Goal: Information Seeking & Learning: Learn about a topic

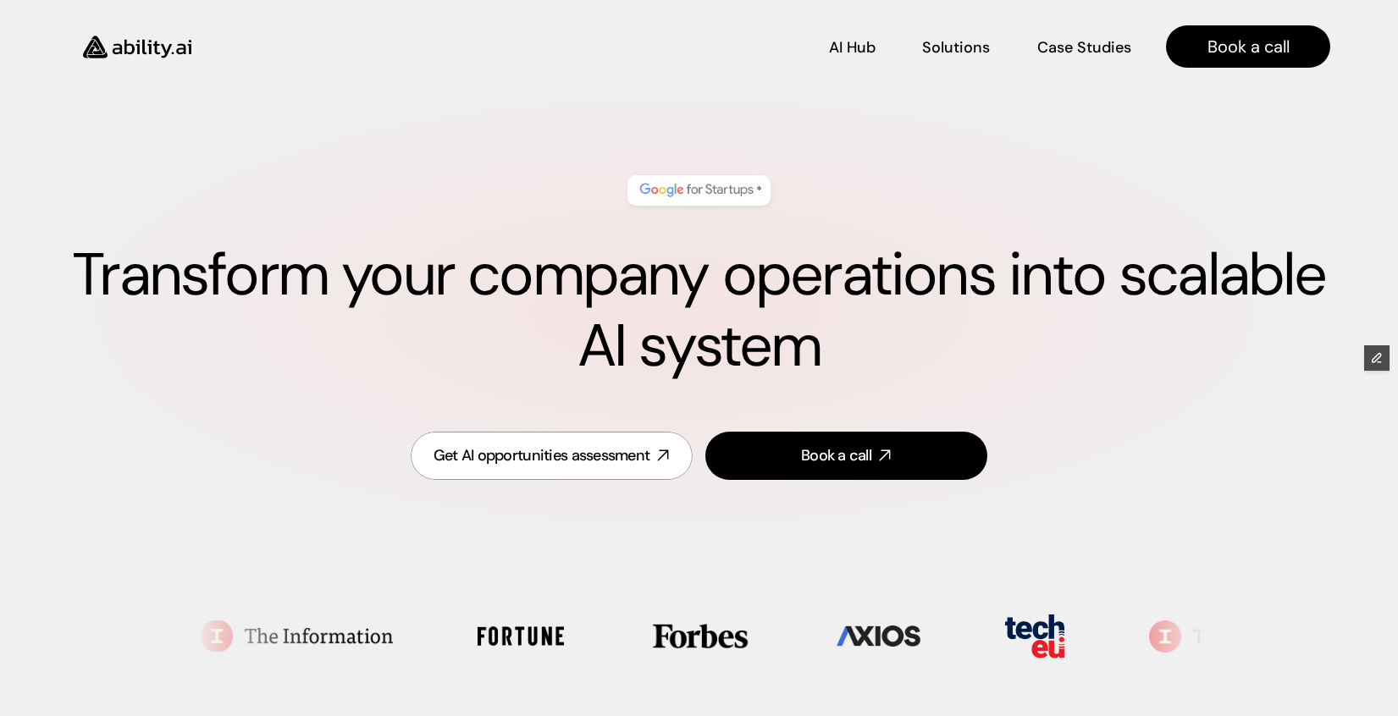
click at [157, 43] on img at bounding box center [137, 46] width 139 height 53
click at [190, 37] on img at bounding box center [137, 46] width 139 height 53
click at [142, 54] on img at bounding box center [137, 46] width 139 height 53
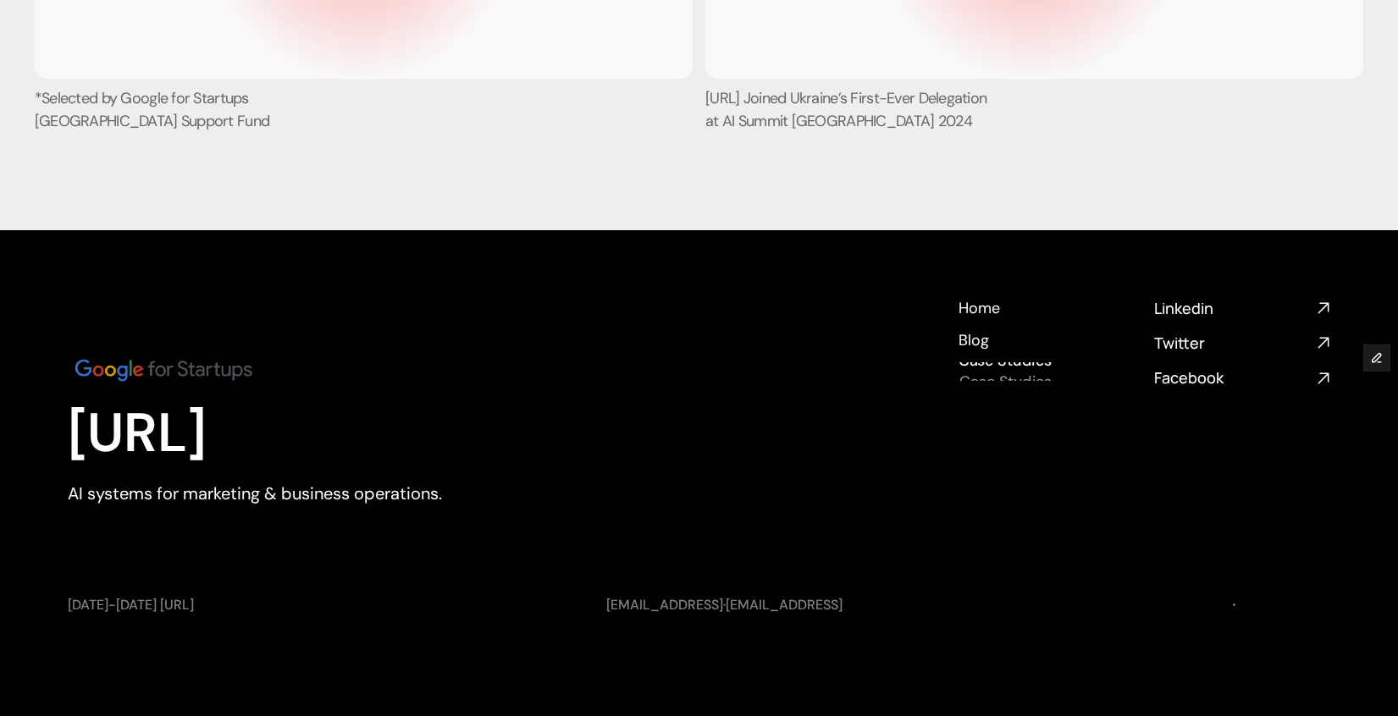
scroll to position [6449, 0]
click at [967, 351] on h4 "Blog" at bounding box center [972, 361] width 31 height 21
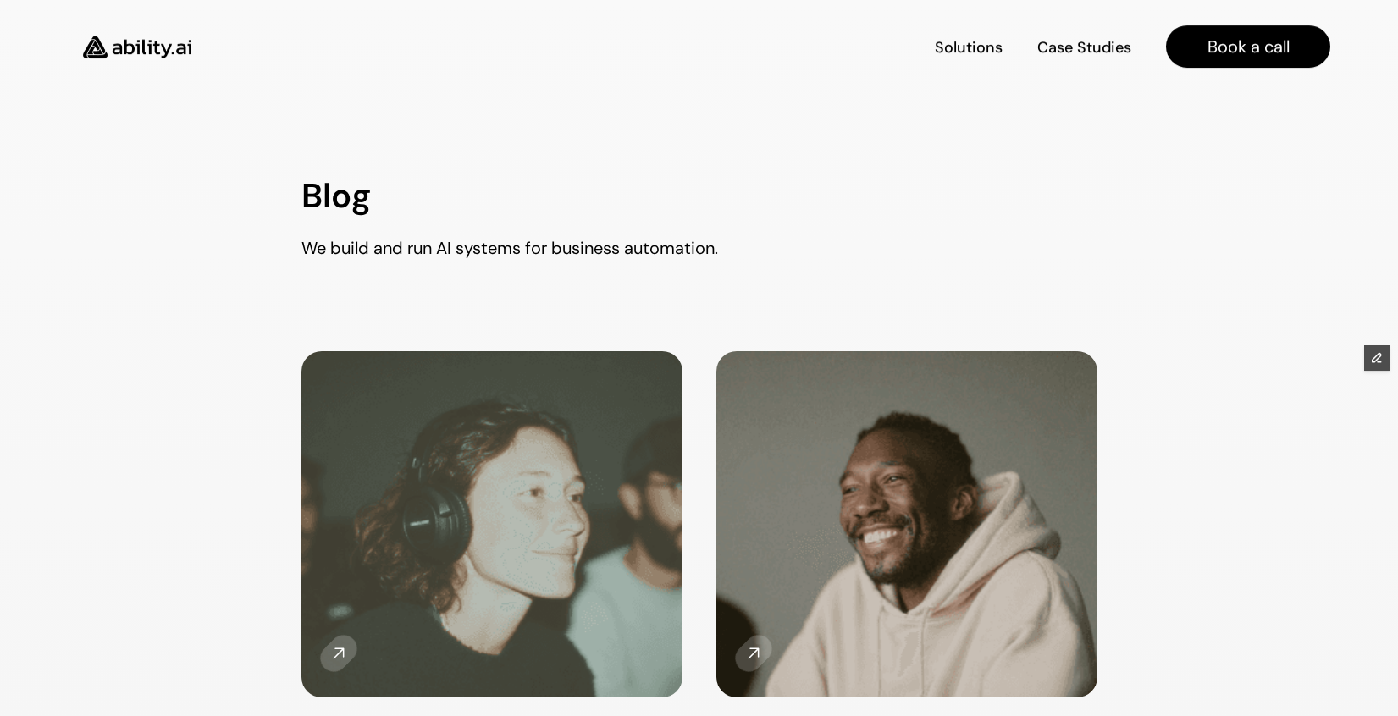
click at [145, 45] on img at bounding box center [137, 46] width 139 height 53
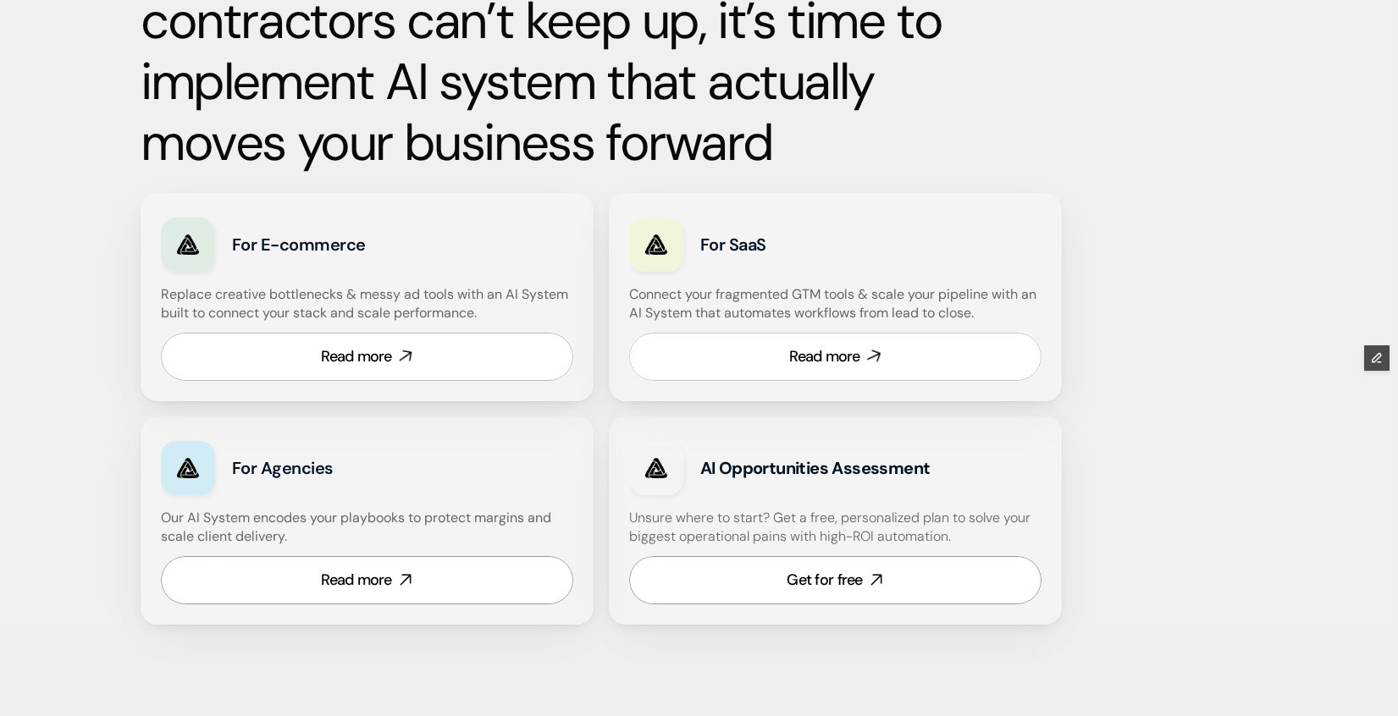
scroll to position [905, 0]
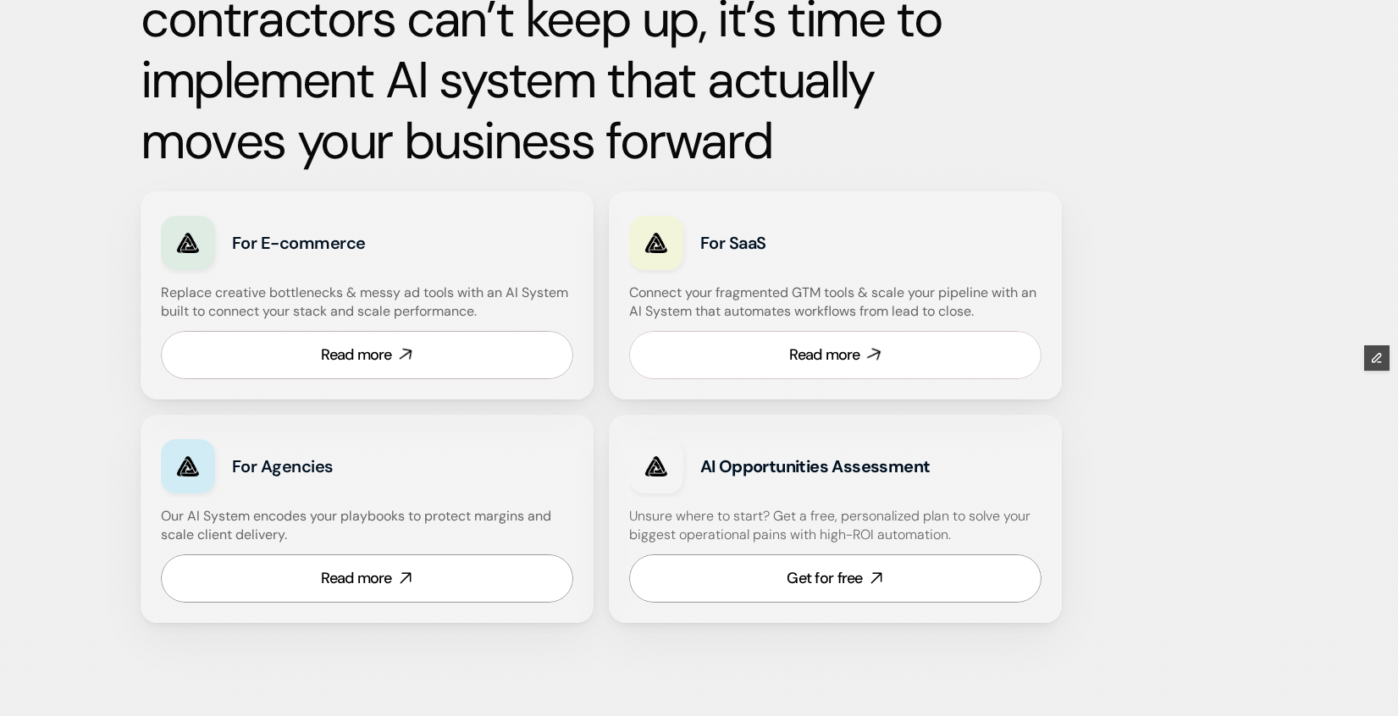
click at [720, 358] on link "Read more" at bounding box center [835, 355] width 412 height 48
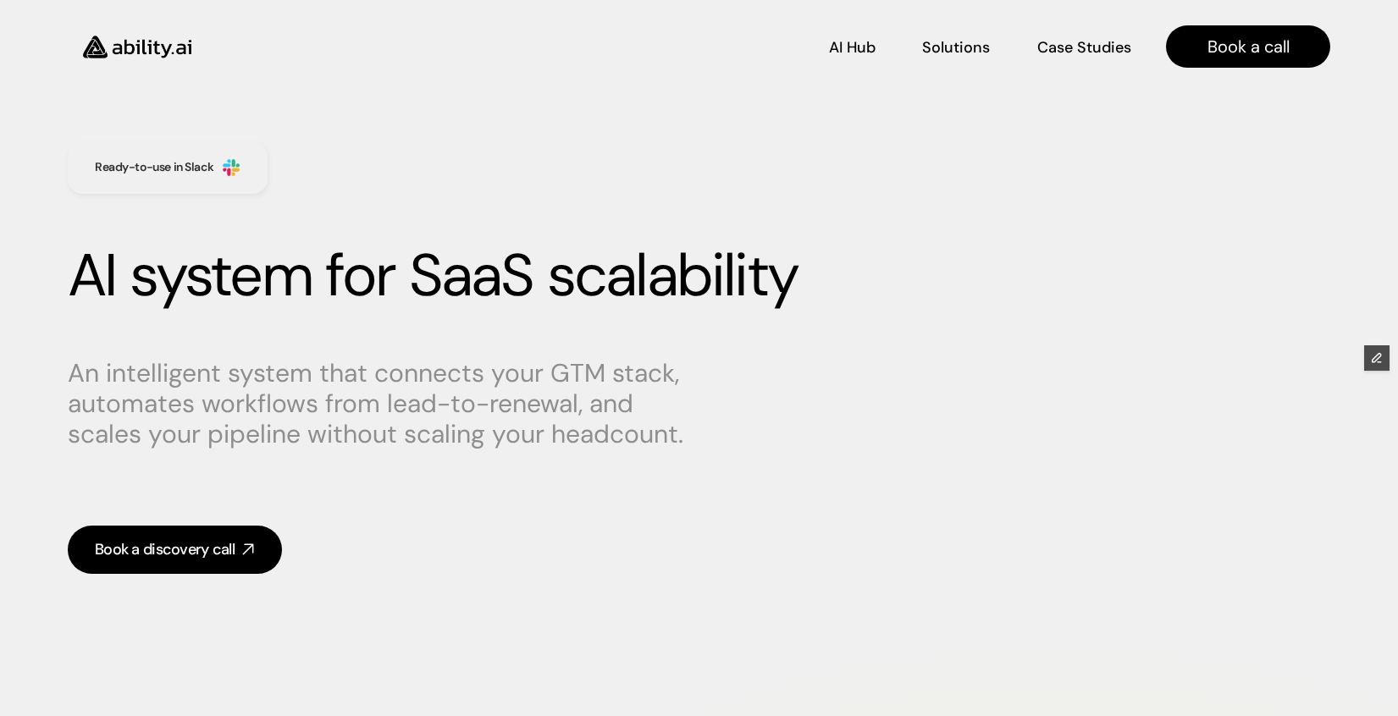
click at [122, 43] on img at bounding box center [137, 46] width 139 height 53
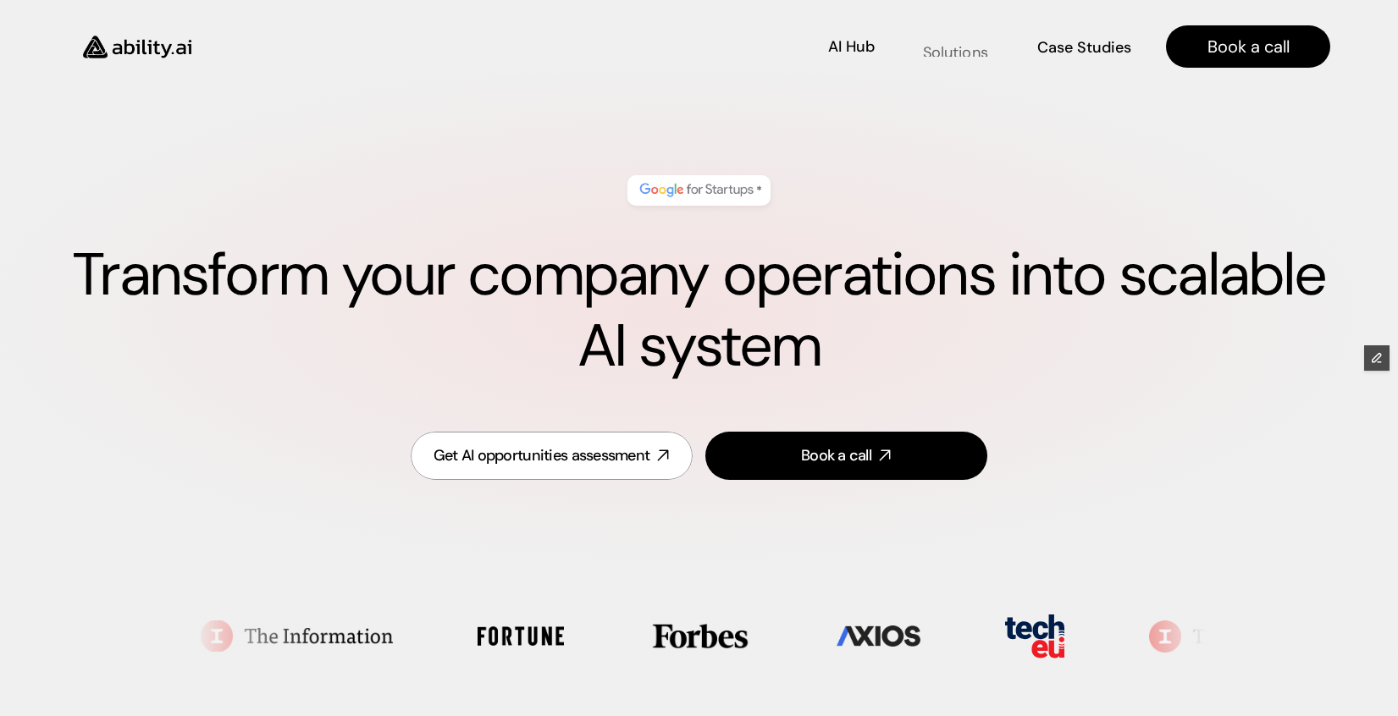
click at [965, 50] on p "Solutions" at bounding box center [955, 51] width 65 height 21
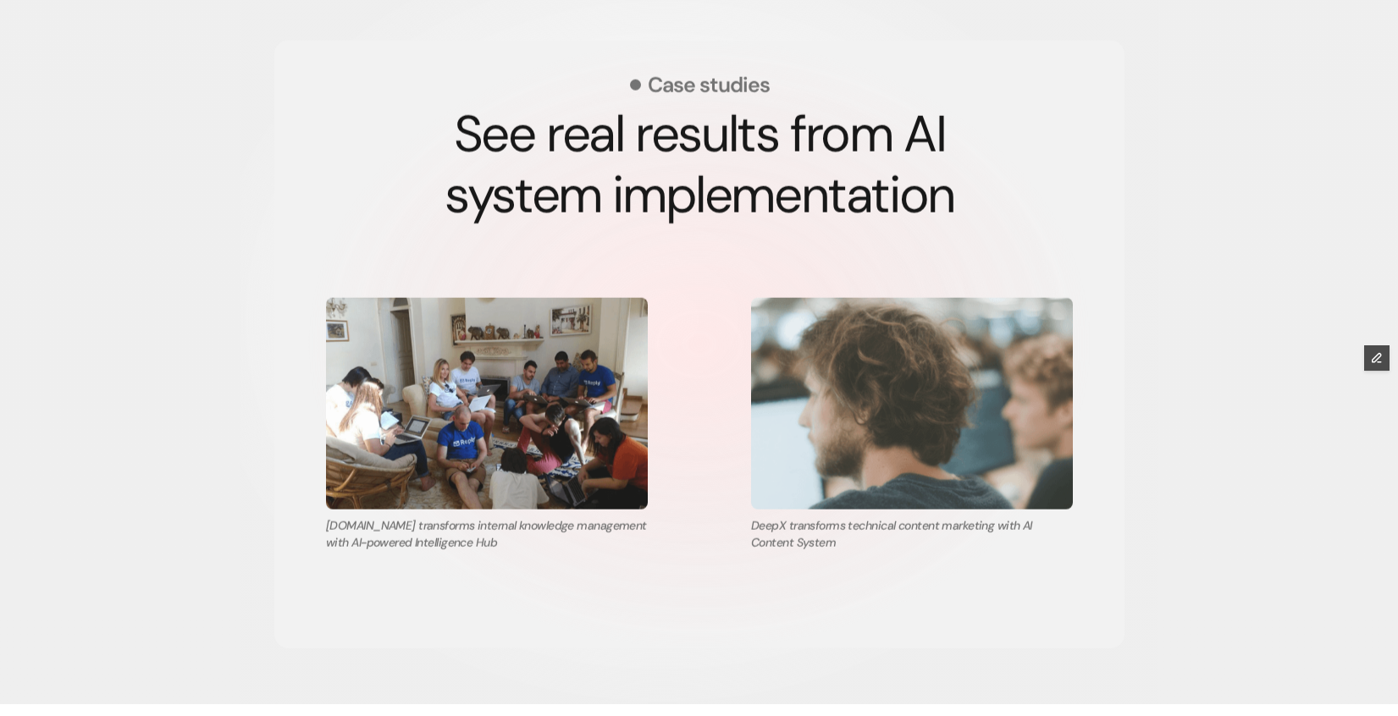
scroll to position [2970, 0]
